Goal: Check status: Check status

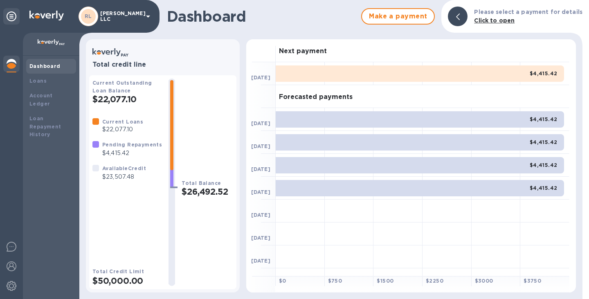
click at [132, 151] on p "$4,415.42" at bounding box center [132, 153] width 60 height 9
click at [58, 90] on div "Account Ledger" at bounding box center [51, 99] width 50 height 23
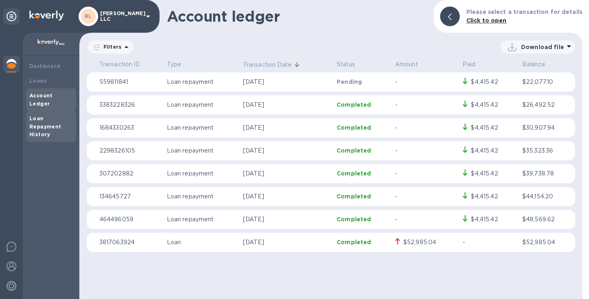
click at [50, 115] on div "Loan Repayment History" at bounding box center [50, 127] width 43 height 25
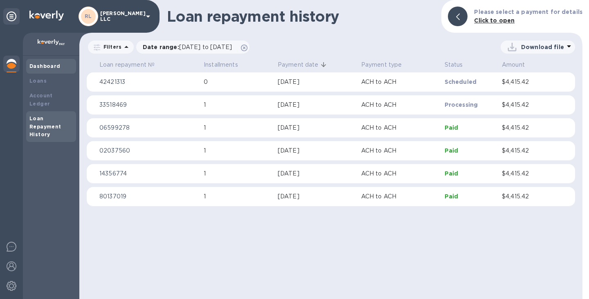
click at [61, 65] on div "Dashboard" at bounding box center [50, 66] width 43 height 8
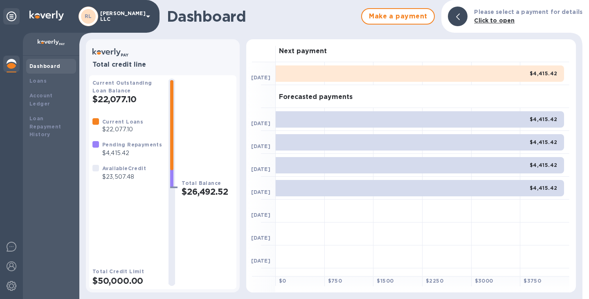
click at [509, 22] on b "Click to open" at bounding box center [494, 20] width 41 height 7
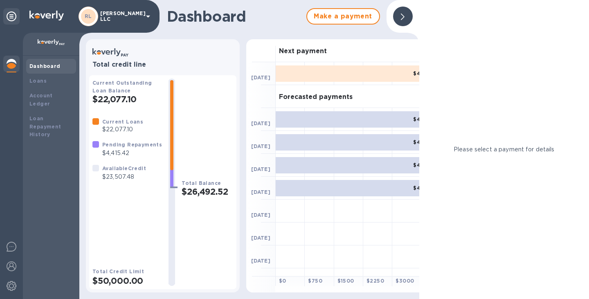
click at [400, 11] on div at bounding box center [403, 17] width 20 height 20
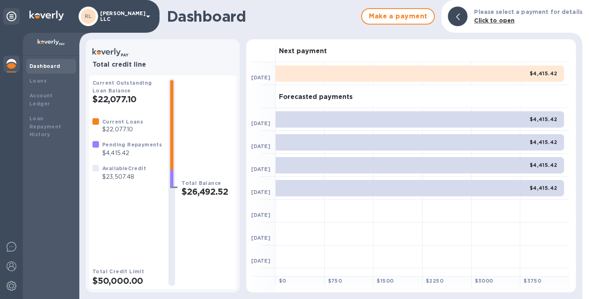
click at [117, 173] on div "Available Credit" at bounding box center [124, 168] width 44 height 9
click at [125, 153] on p "$4,415.42" at bounding box center [132, 153] width 60 height 9
click at [120, 124] on b "Current Loans" at bounding box center [122, 122] width 41 height 6
click at [47, 95] on b "Account Ledger" at bounding box center [40, 100] width 23 height 14
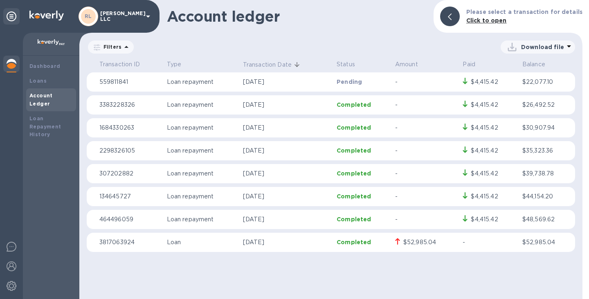
click at [373, 87] on td "Pending" at bounding box center [363, 82] width 59 height 20
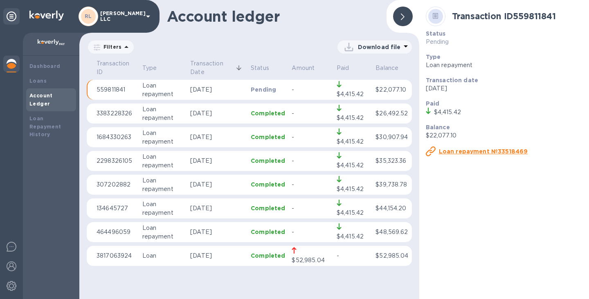
click at [331, 90] on td "-" at bounding box center [311, 90] width 45 height 20
click at [403, 16] on icon at bounding box center [403, 17] width 4 height 7
